Goal: Task Accomplishment & Management: Manage account settings

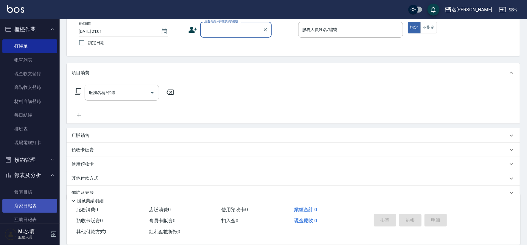
scroll to position [45, 0]
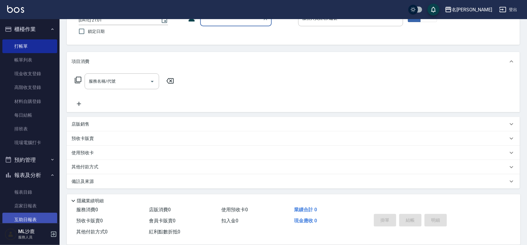
click at [29, 217] on link "互助日報表" at bounding box center [29, 219] width 55 height 14
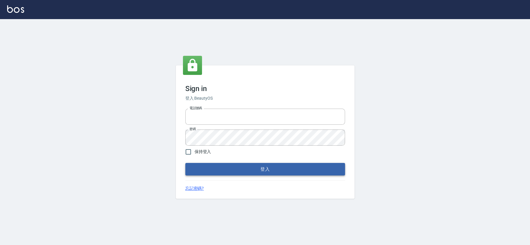
type input "0426653545"
click at [208, 167] on button "登入" at bounding box center [265, 169] width 160 height 13
click at [208, 167] on form "電話號碼 0426653545 電話號碼 密碼 密碼 保持登入 登入" at bounding box center [265, 140] width 160 height 69
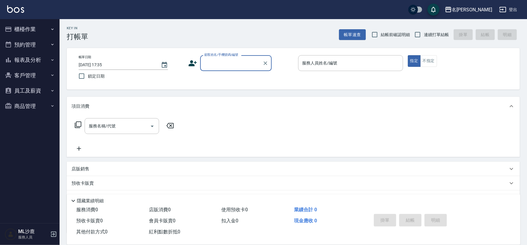
click at [35, 59] on button "報表及分析" at bounding box center [29, 59] width 55 height 15
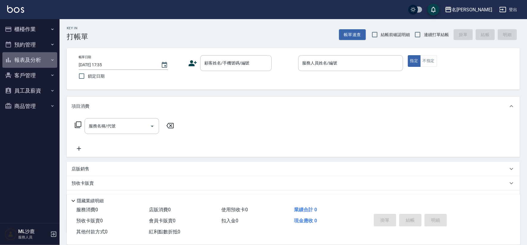
click at [35, 63] on button "報表及分析" at bounding box center [29, 59] width 55 height 15
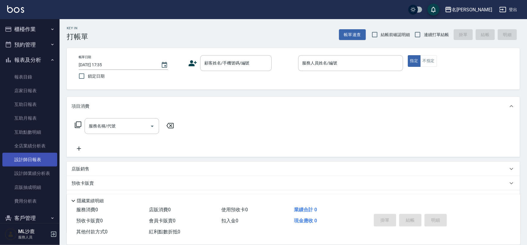
click at [32, 157] on link "設計師日報表" at bounding box center [29, 159] width 55 height 14
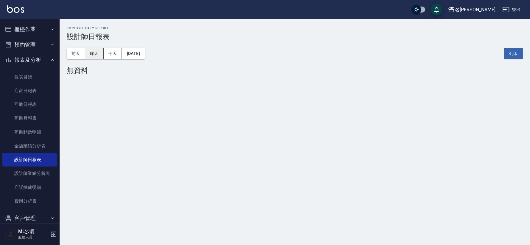
click at [98, 55] on button "昨天" at bounding box center [94, 53] width 18 height 11
